Goal: Task Accomplishment & Management: Manage account settings

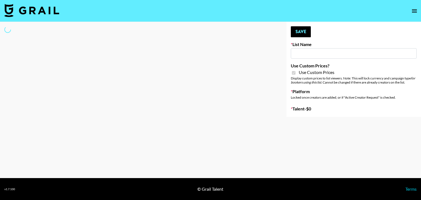
type input "Dime Beauty"
checkbox input "true"
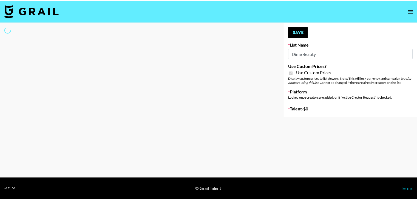
select select "Brand"
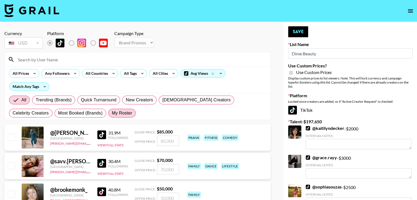
click at [112, 110] on span "My Roster" at bounding box center [122, 113] width 20 height 7
click at [112, 113] on input "My Roster" at bounding box center [112, 113] width 0 height 0
radio input "true"
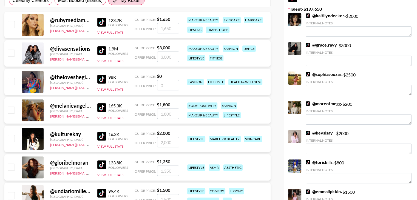
scroll to position [111, 0]
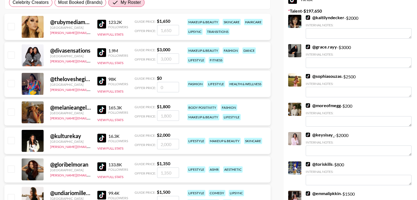
click at [13, 26] on input "checkbox" at bounding box center [11, 26] width 7 height 7
checkbox input "true"
type input "1650"
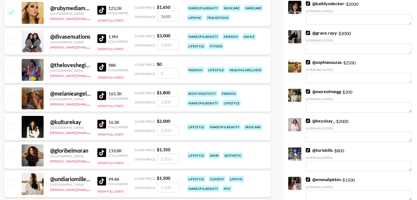
scroll to position [125, 0]
click at [11, 41] on input "checkbox" at bounding box center [11, 40] width 7 height 7
checkbox input "true"
type input "3000"
click at [10, 101] on div at bounding box center [11, 98] width 9 height 9
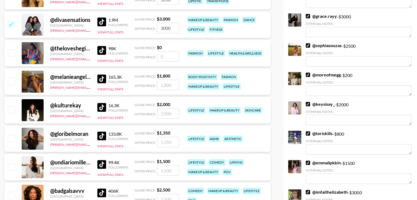
scroll to position [154, 0]
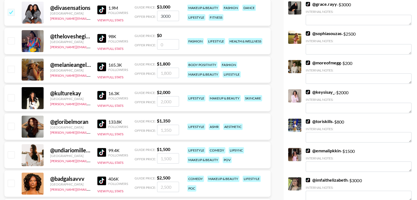
click at [12, 69] on input "checkbox" at bounding box center [11, 69] width 7 height 7
checkbox input "true"
type input "1800"
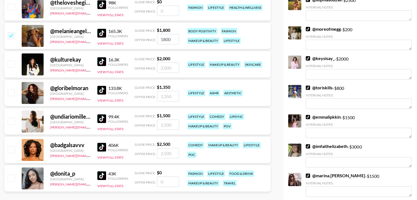
scroll to position [194, 0]
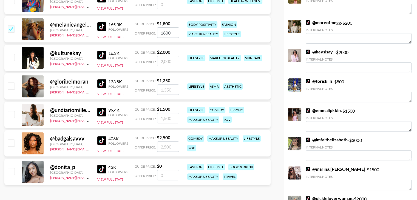
click at [14, 172] on input "checkbox" at bounding box center [11, 171] width 7 height 7
click at [11, 171] on input "checkbox" at bounding box center [11, 171] width 7 height 7
click at [13, 172] on input "checkbox" at bounding box center [11, 171] width 7 height 7
click at [12, 172] on input "checkbox" at bounding box center [11, 171] width 7 height 7
click at [166, 178] on input "number" at bounding box center [168, 175] width 22 height 10
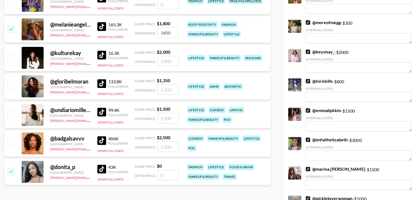
checkbox input "true"
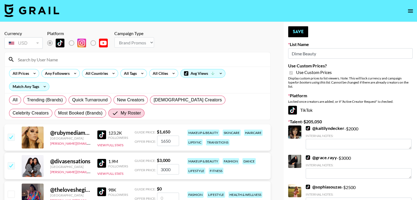
scroll to position [0, 0]
type input "950"
click at [298, 30] on button "Save" at bounding box center [298, 31] width 20 height 11
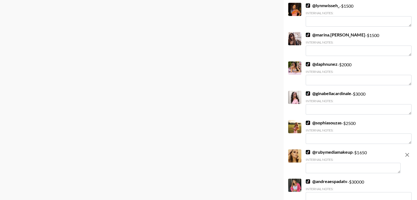
scroll to position [532, 0]
